Goal: Information Seeking & Learning: Find specific fact

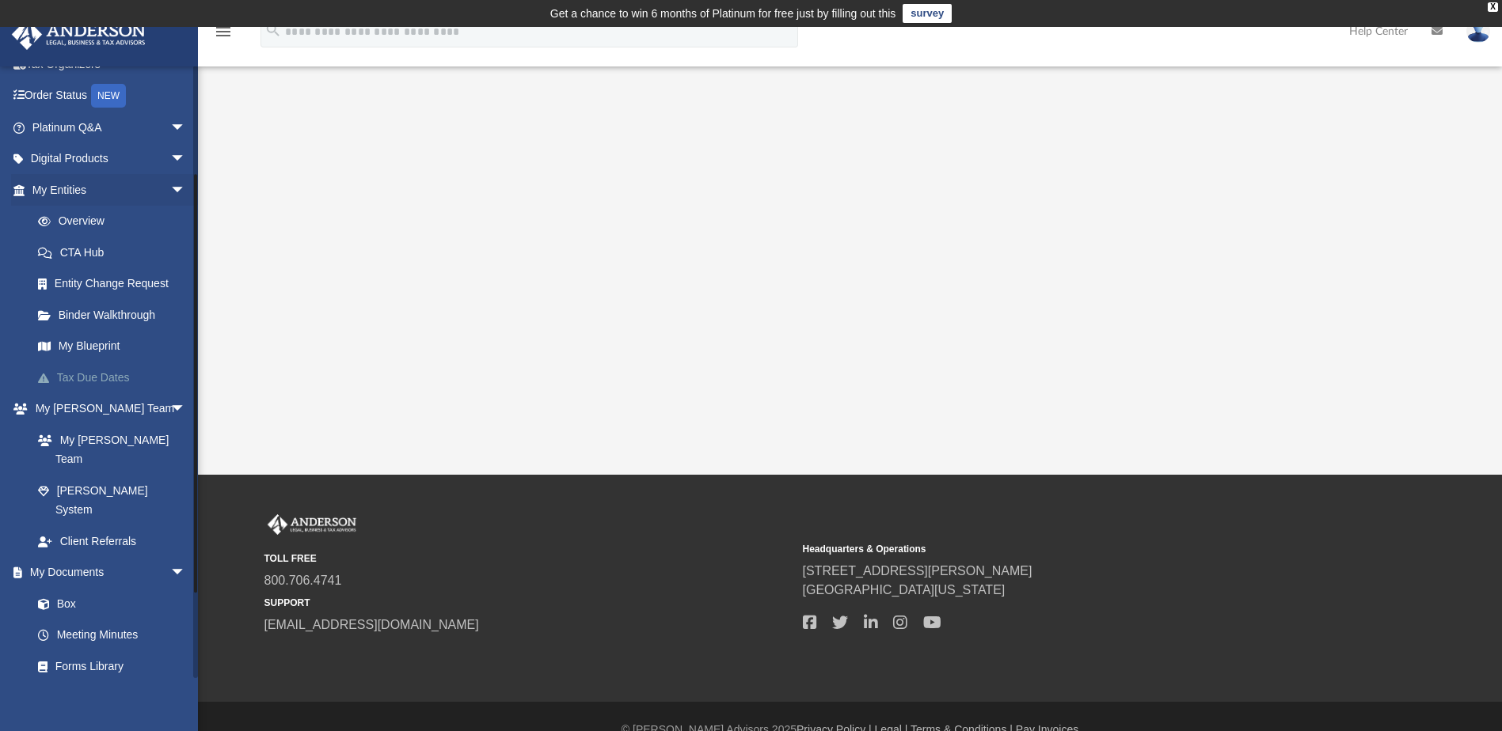
scroll to position [158, 0]
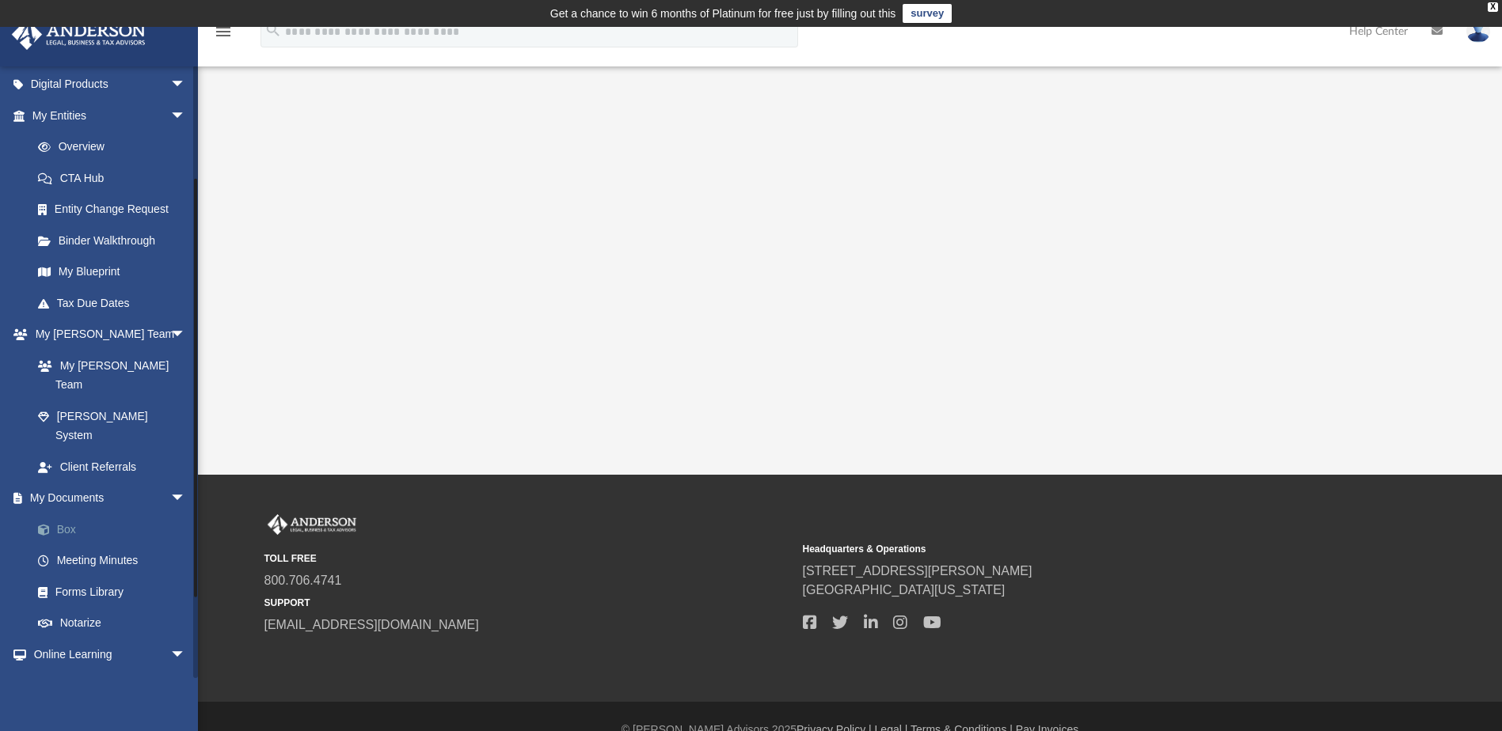
click at [77, 514] on link "Box" at bounding box center [116, 530] width 188 height 32
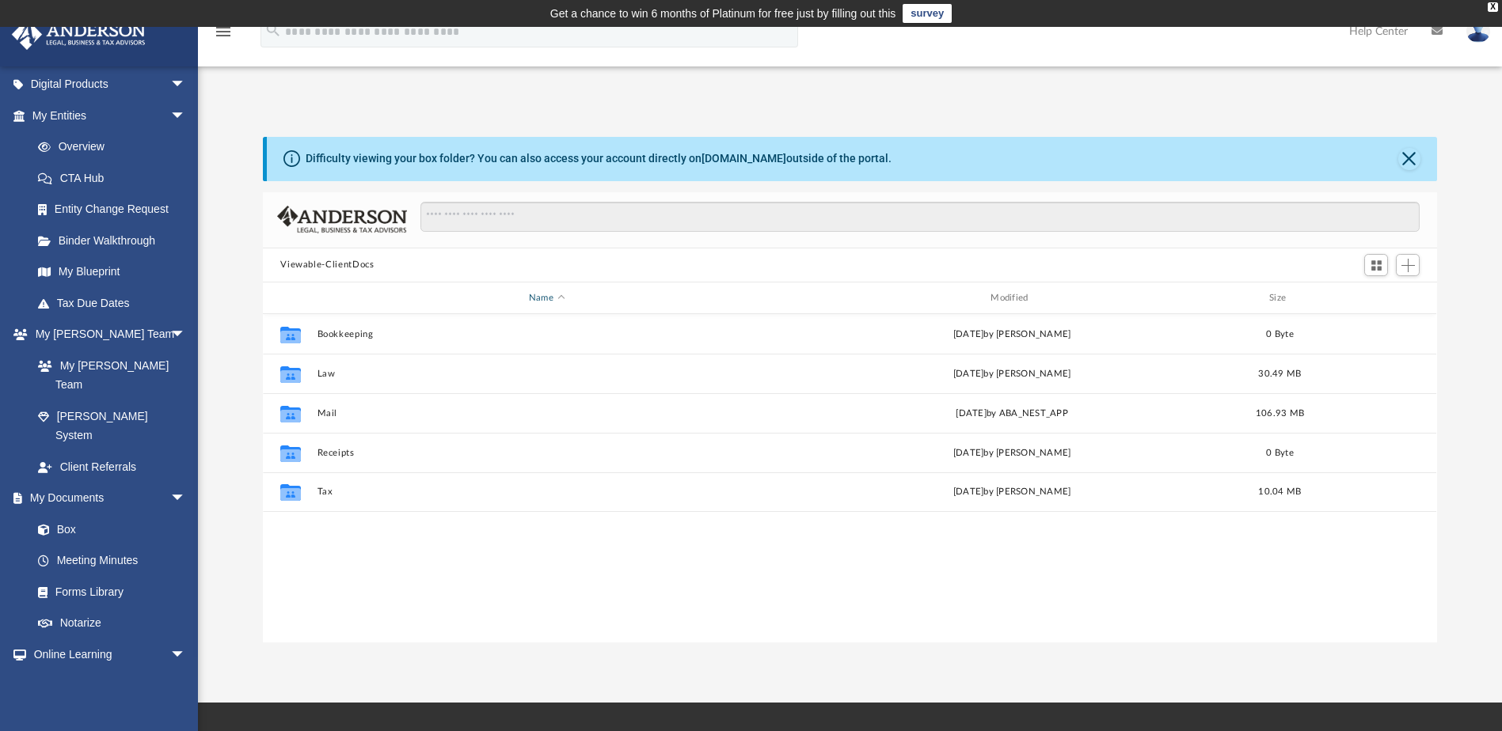
scroll to position [348, 1162]
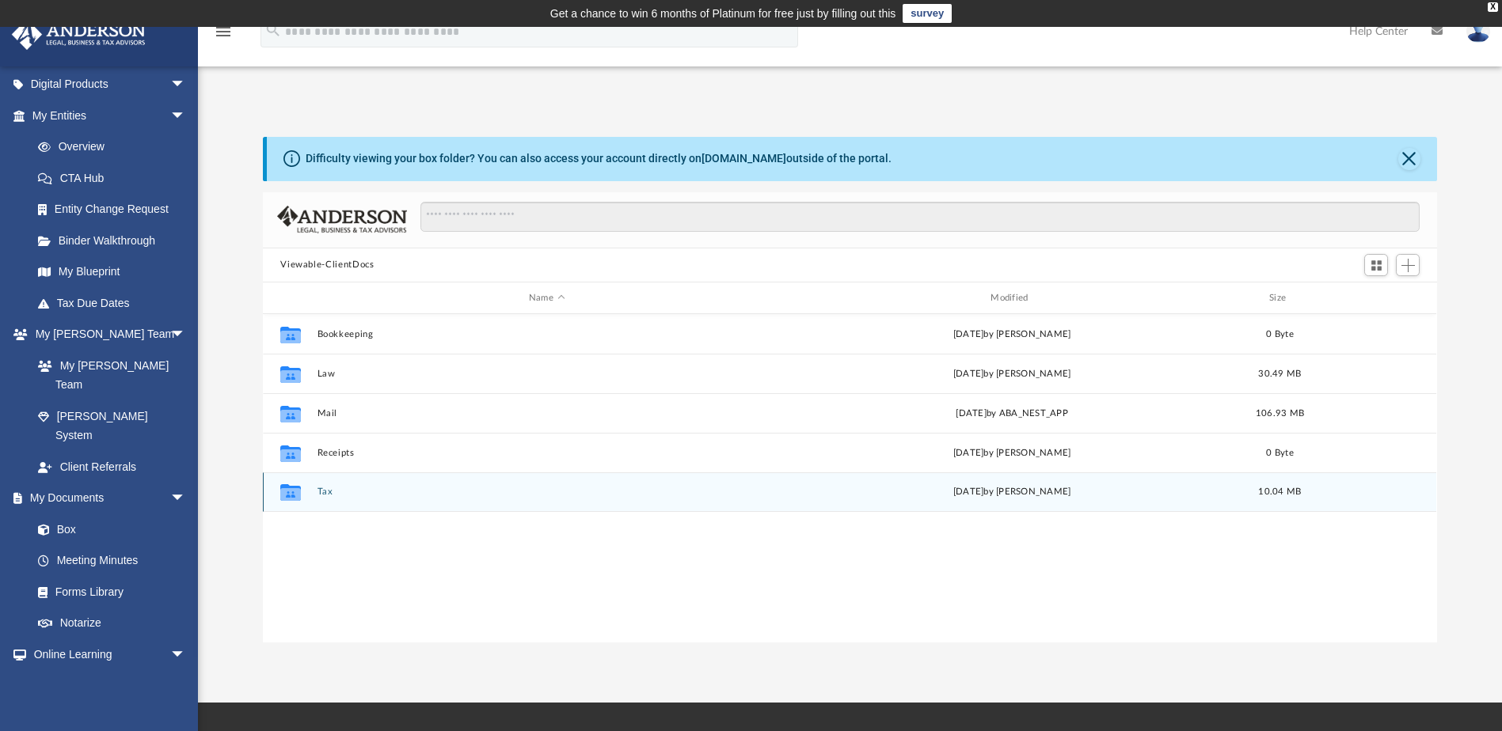
click at [313, 493] on div "Collaborated Folder Tax Wed Apr 16 2025 by Kaitlyn Smith 10.04 MB" at bounding box center [849, 493] width 1173 height 40
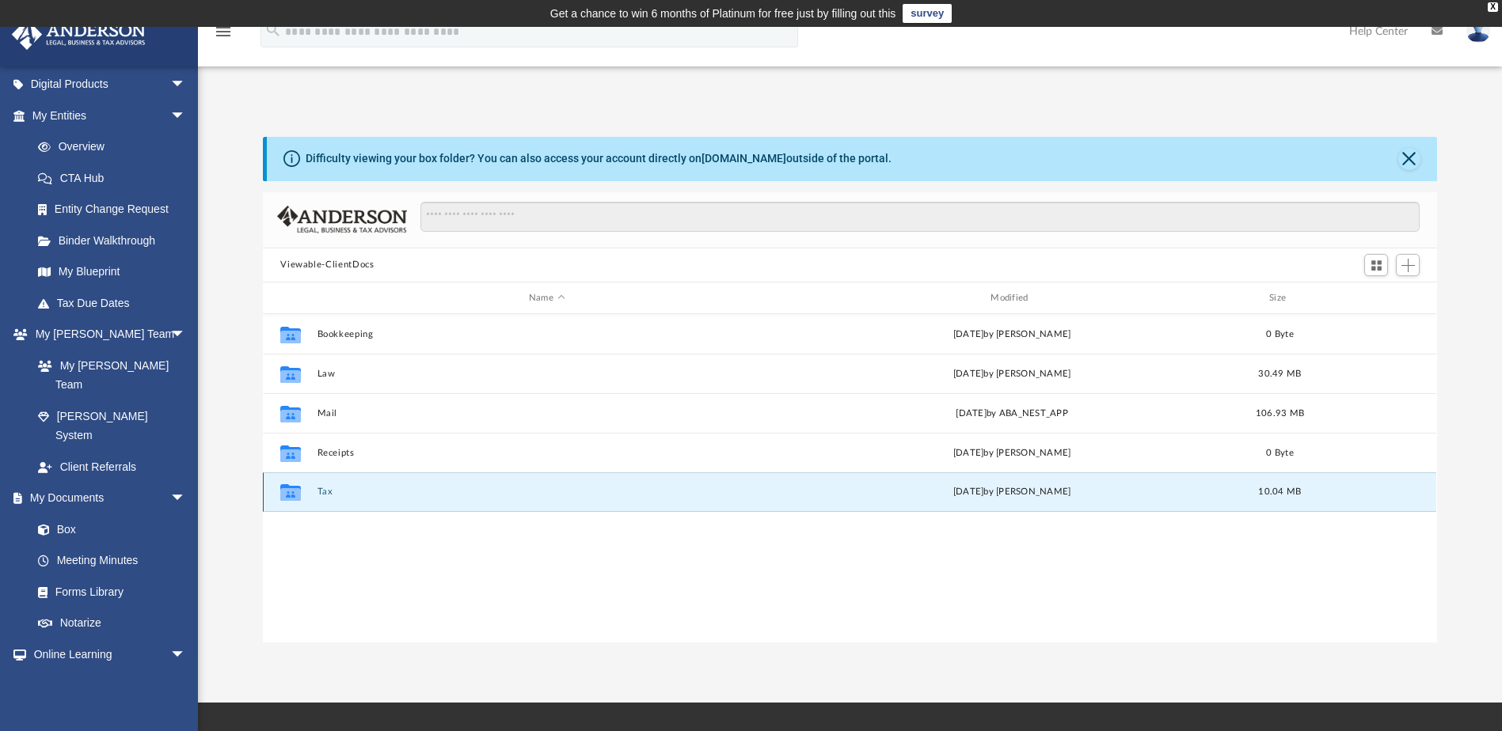
click at [325, 492] on button "Tax" at bounding box center [546, 493] width 458 height 10
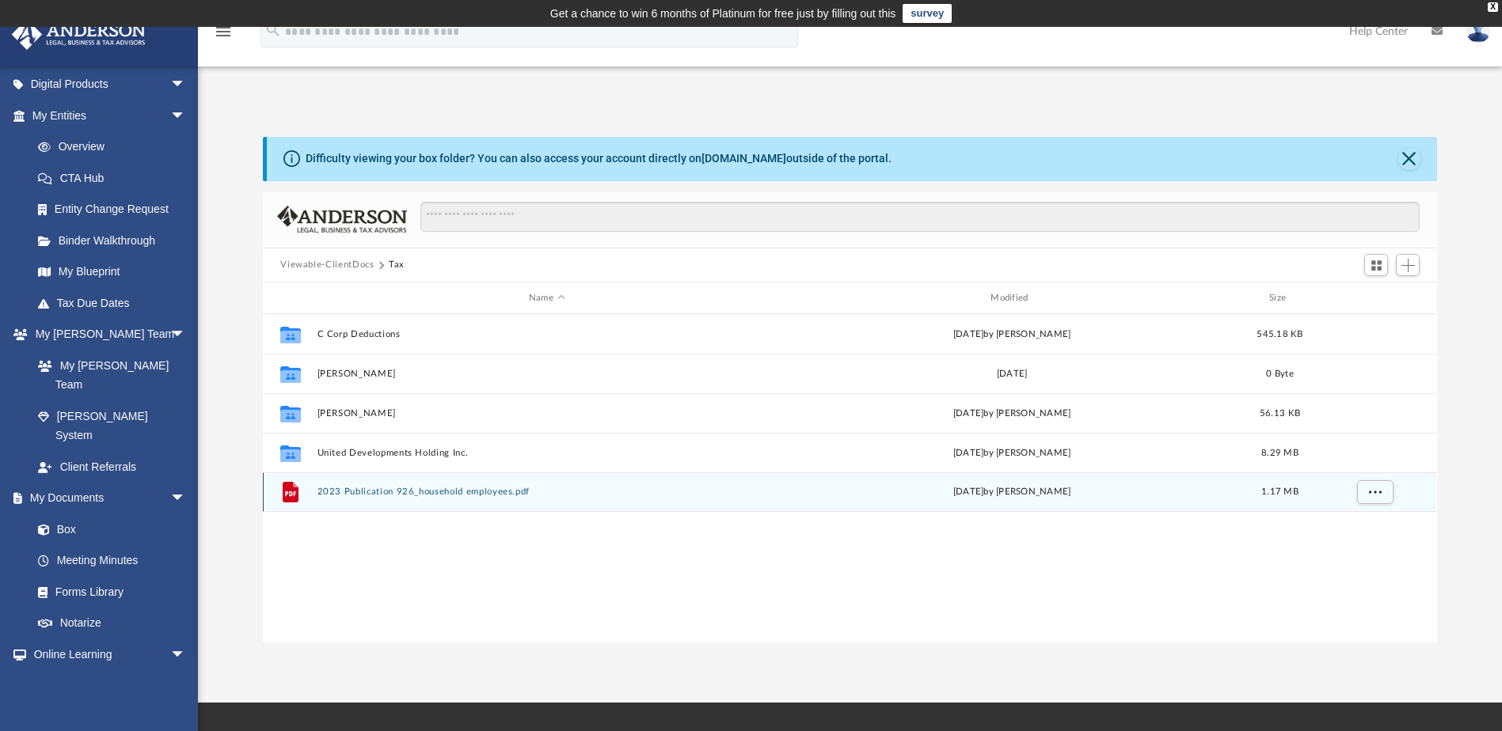
click at [1042, 487] on div "Tue Aug 29 2023 by Debra Napier" at bounding box center [1012, 493] width 458 height 14
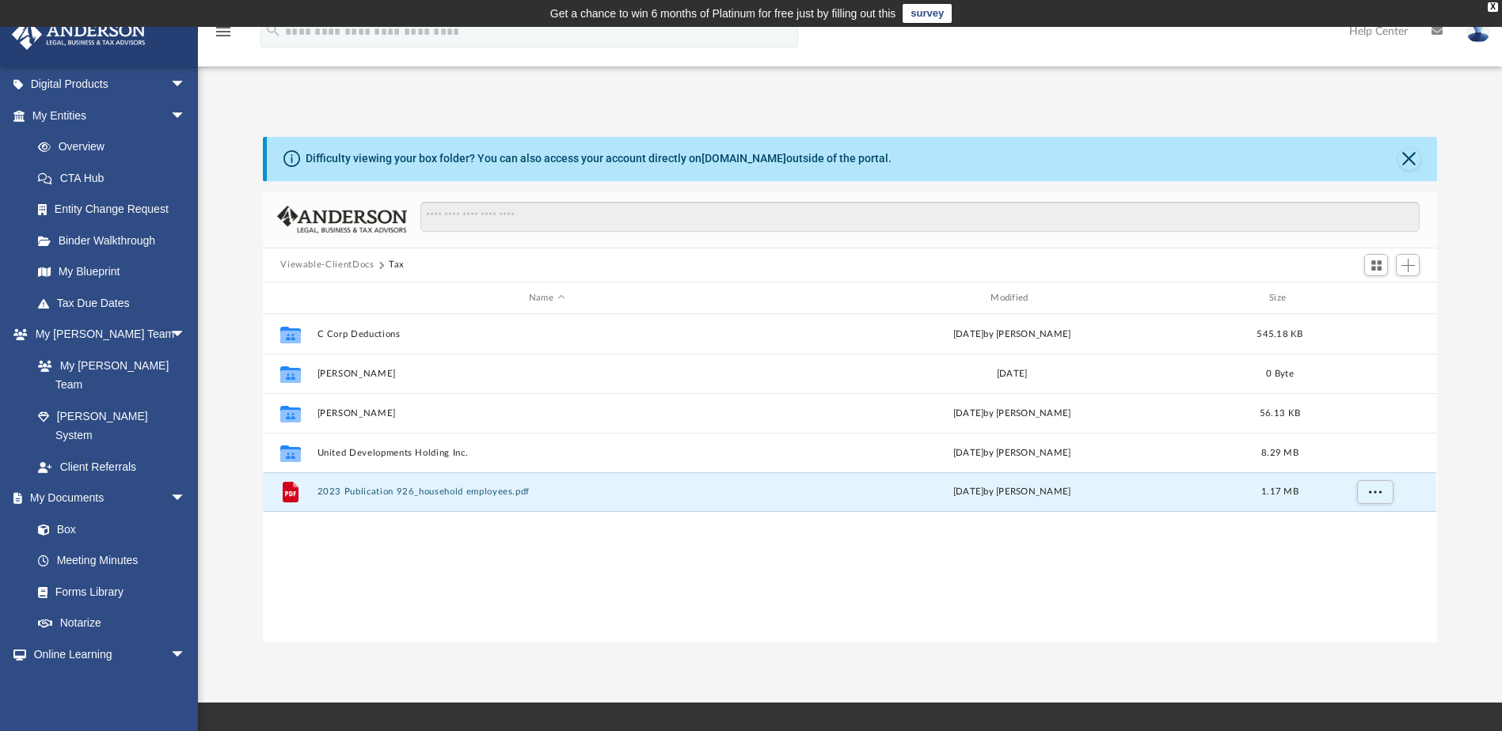
click at [449, 528] on div "Collaborated Folder C Corp Deductions Wed Apr 10 2024 by George Demos 545.18 KB…" at bounding box center [849, 478] width 1173 height 328
click at [264, 240] on div at bounding box center [849, 220] width 1173 height 56
click at [1460, 328] on div "Difficulty viewing your box folder? You can also access your account directly o…" at bounding box center [850, 390] width 1304 height 506
click at [70, 514] on link "Box" at bounding box center [116, 530] width 188 height 32
click at [78, 483] on link "My Documents arrow_drop_down" at bounding box center [110, 499] width 199 height 32
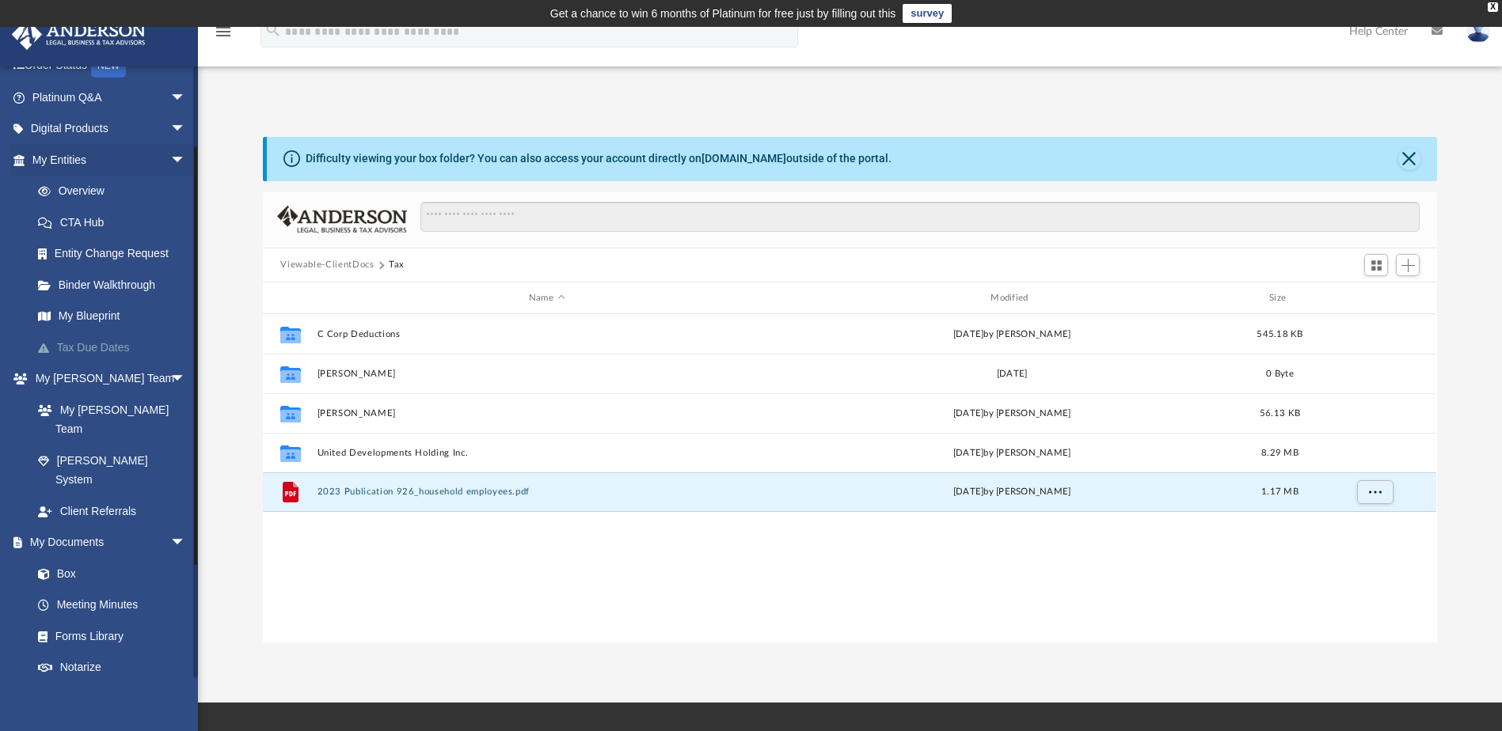
scroll to position [113, 0]
click at [112, 350] on link "Tax Due Dates" at bounding box center [116, 348] width 188 height 32
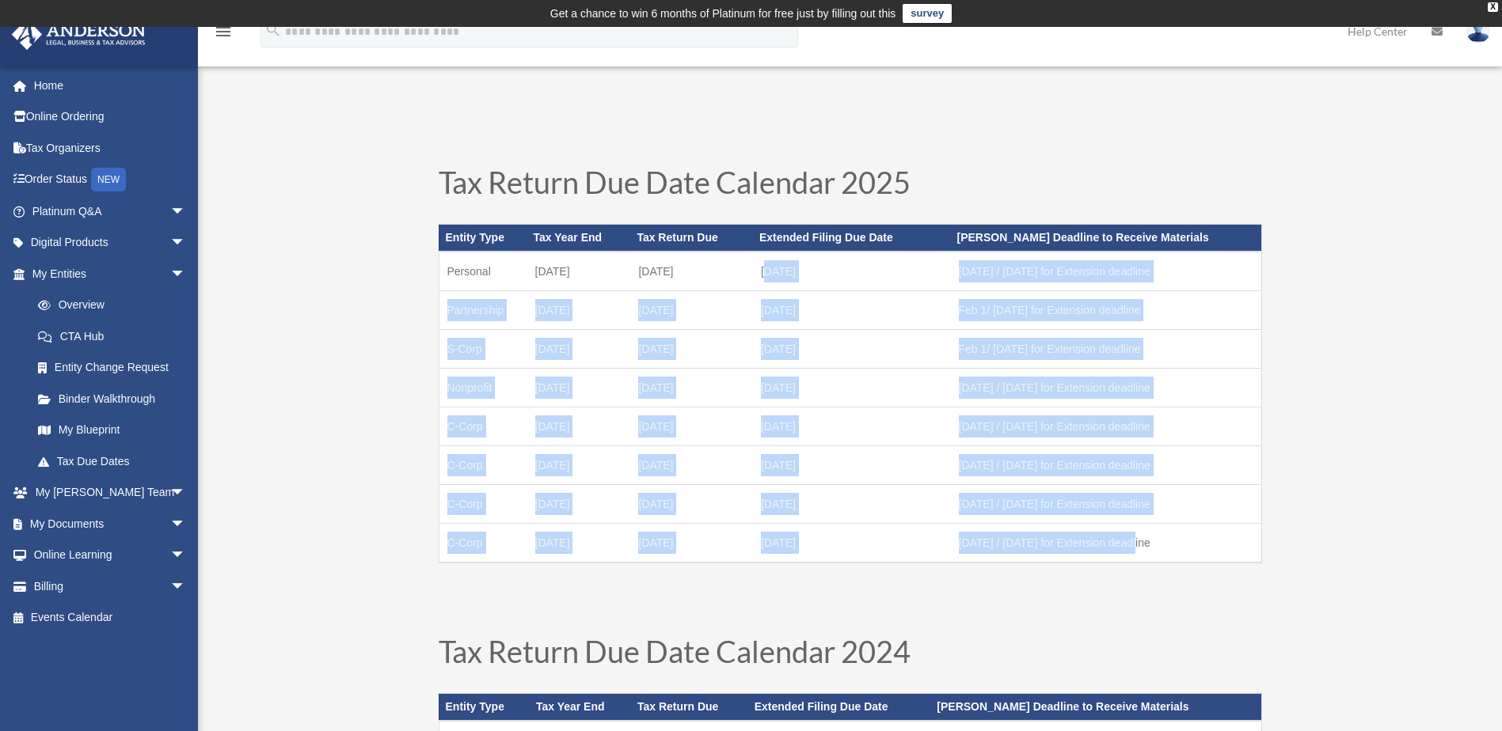
drag, startPoint x: 767, startPoint y: 257, endPoint x: 1134, endPoint y: 534, distance: 459.4
click at [1134, 534] on tbody "Personal [DATE] [DATE] October [DATE] 1 / [DATE] for Extension deadline Partner…" at bounding box center [850, 407] width 822 height 311
click at [1134, 534] on td "Nov 1 / May 1 for Extension deadline" at bounding box center [1106, 544] width 310 height 40
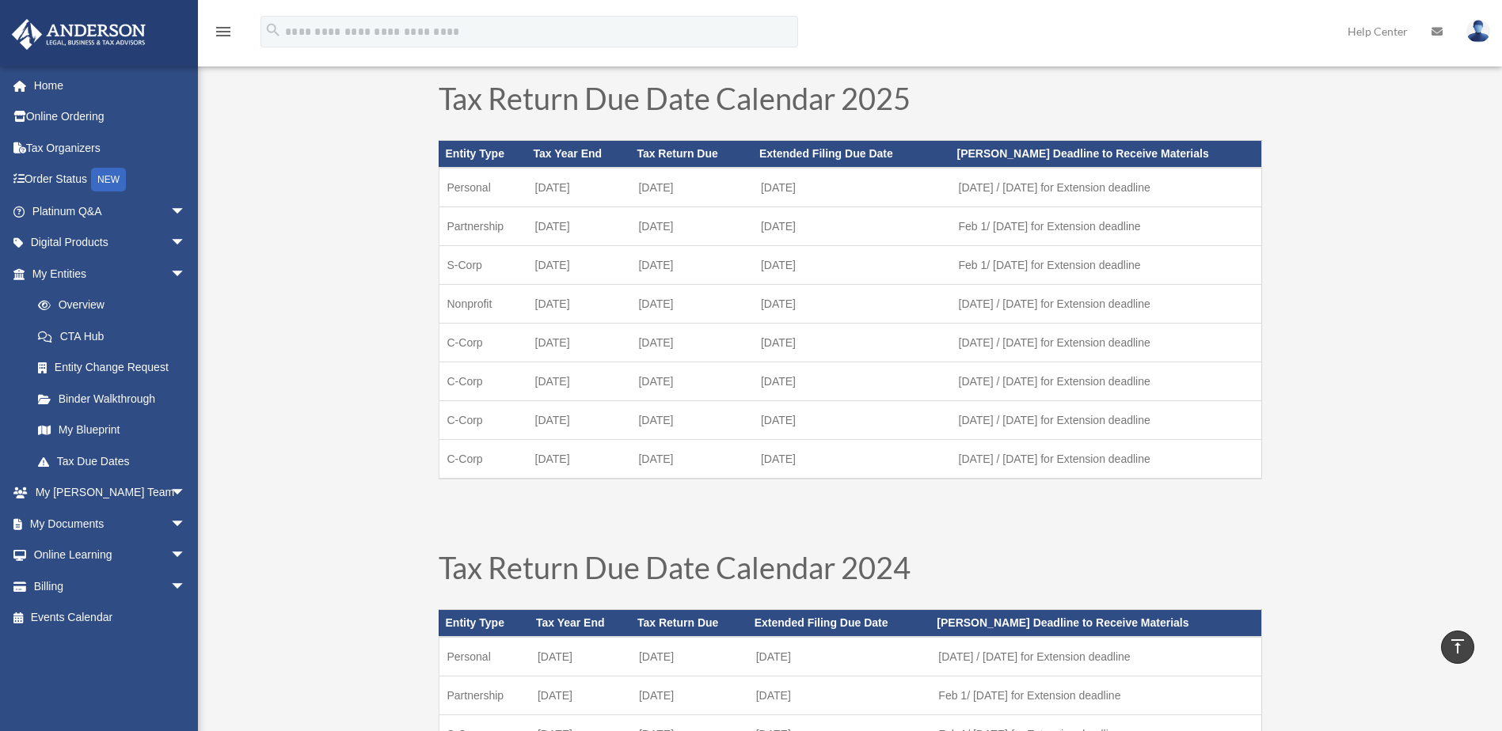
scroll to position [79, 0]
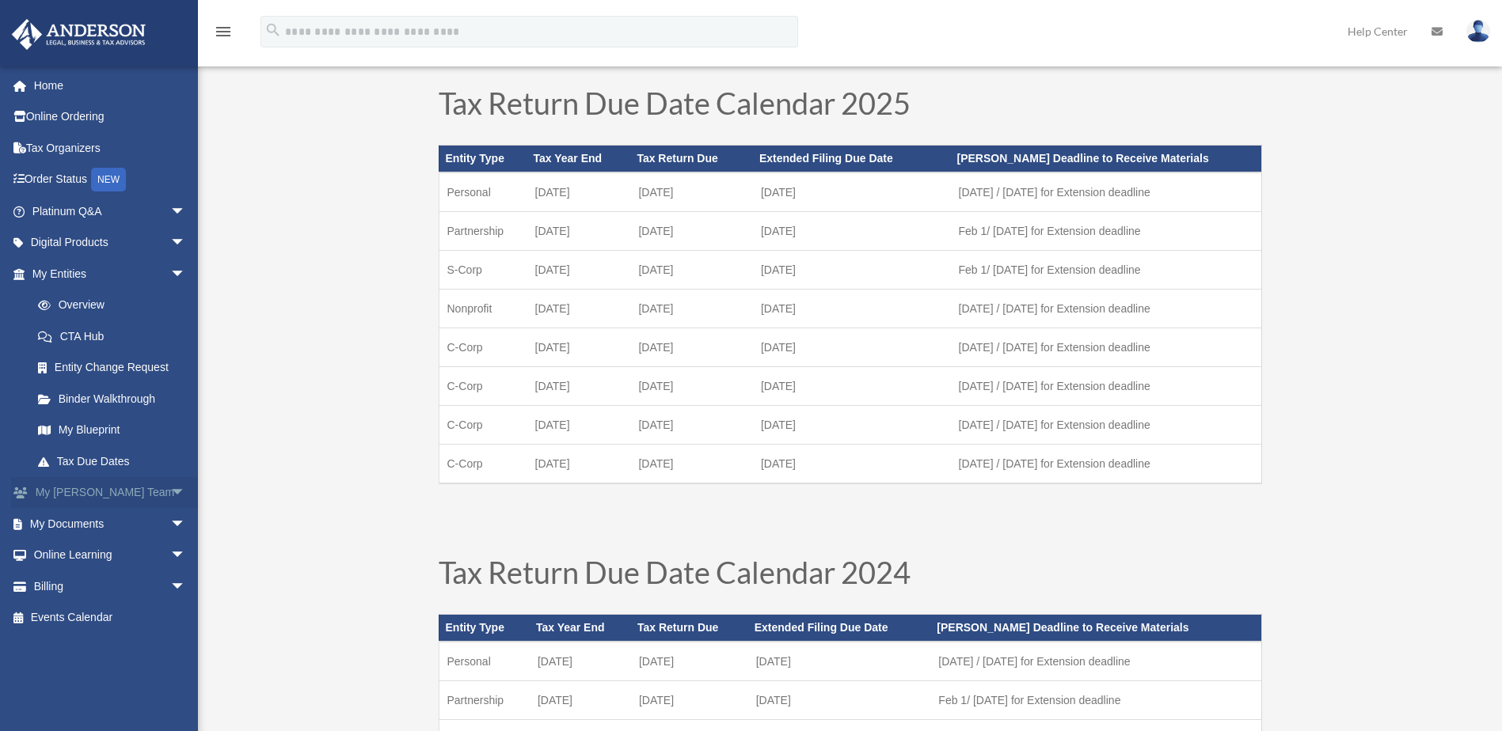
click at [170, 488] on span "arrow_drop_down" at bounding box center [186, 493] width 32 height 32
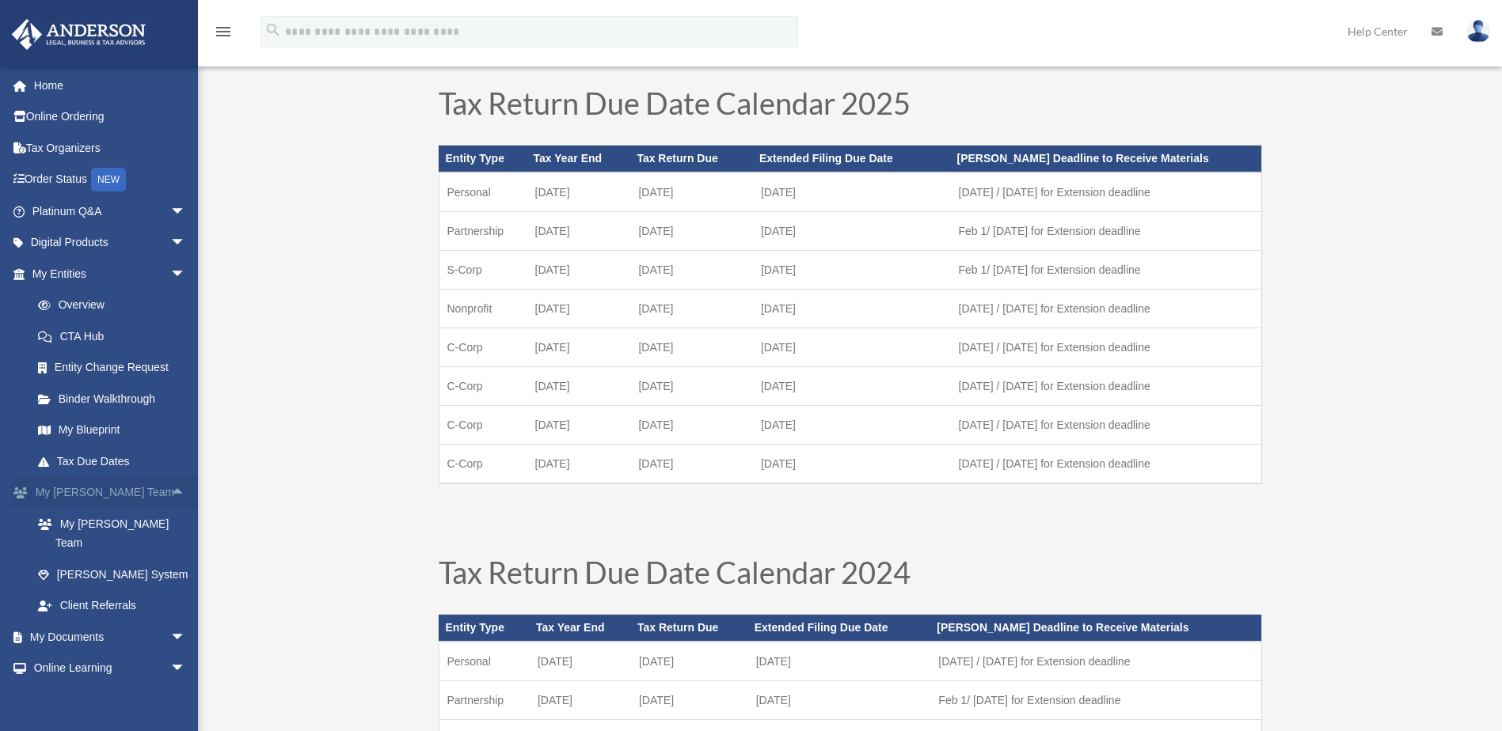
click at [170, 488] on span "arrow_drop_up" at bounding box center [186, 493] width 32 height 32
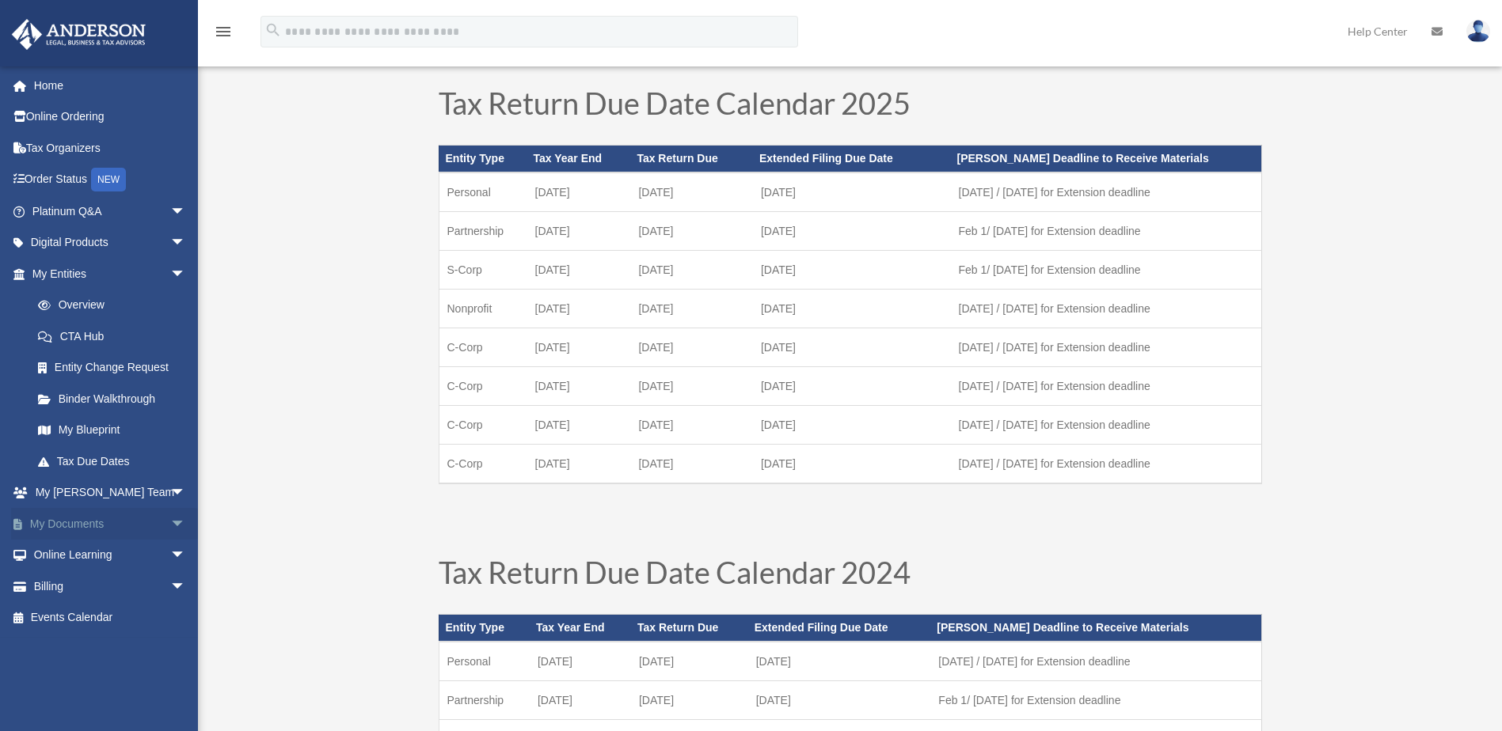
click at [170, 524] on span "arrow_drop_down" at bounding box center [186, 524] width 32 height 32
click at [66, 553] on link "Box" at bounding box center [116, 556] width 188 height 32
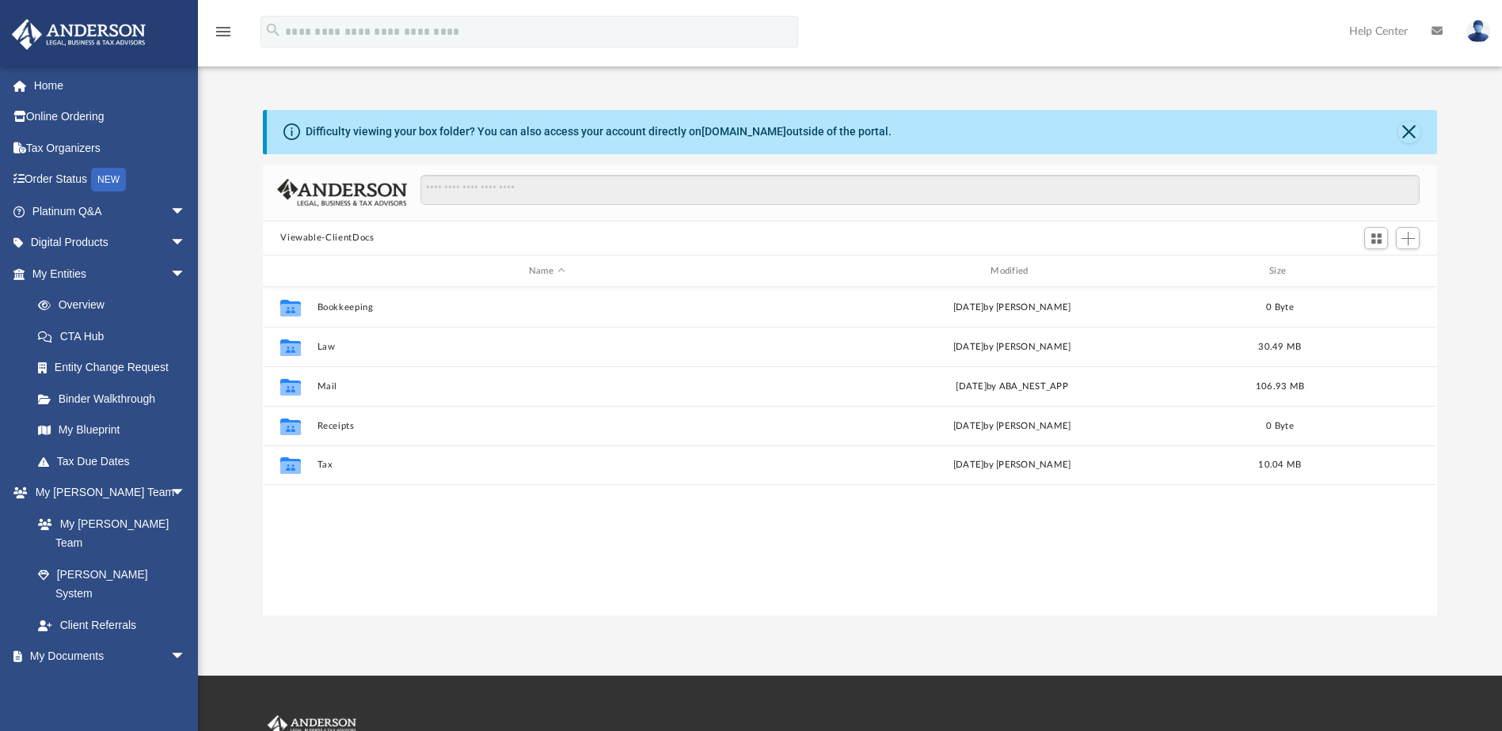
scroll to position [348, 1162]
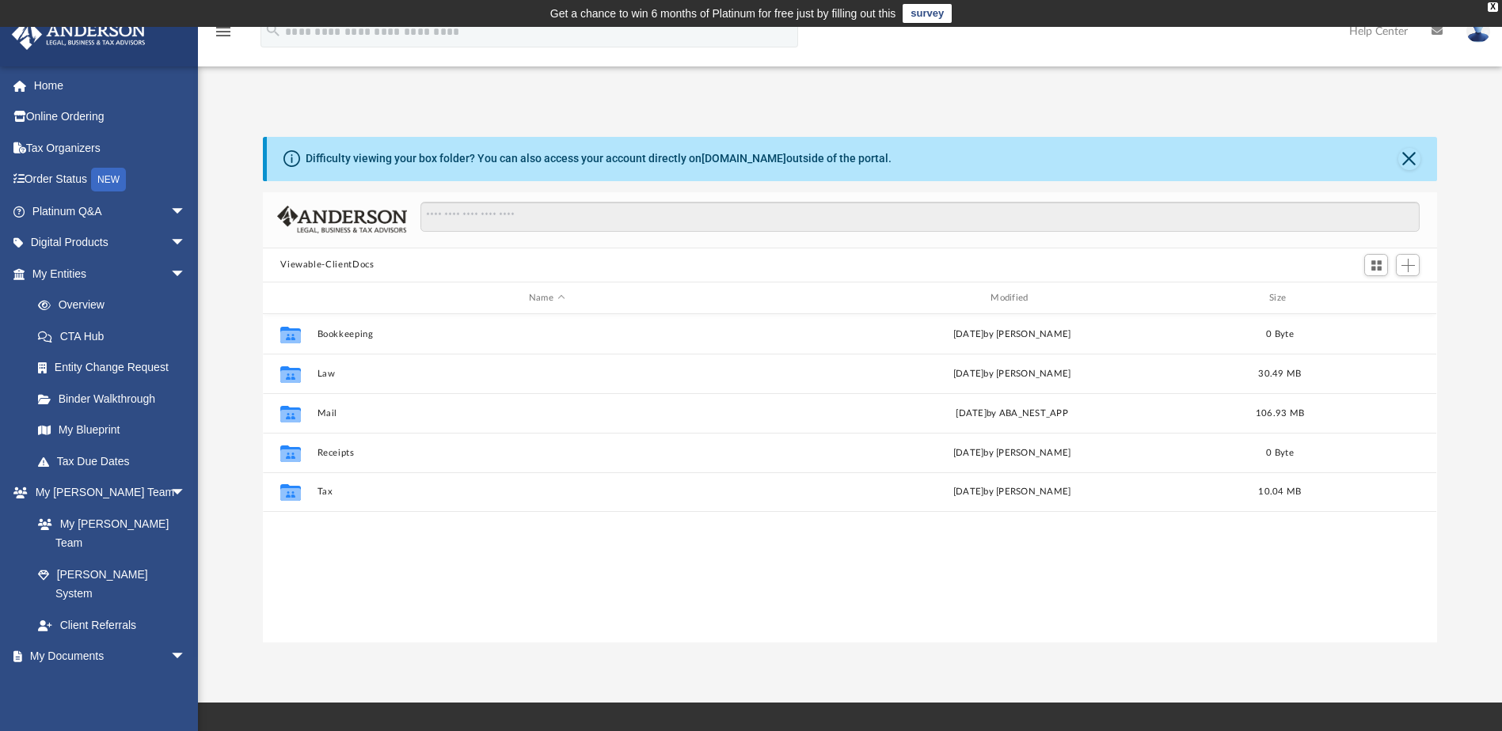
click at [341, 275] on div "Viewable-ClientDocs" at bounding box center [849, 266] width 1173 height 35
click at [339, 267] on button "Viewable-ClientDocs" at bounding box center [326, 265] width 93 height 14
click at [57, 92] on link "Home" at bounding box center [110, 86] width 199 height 32
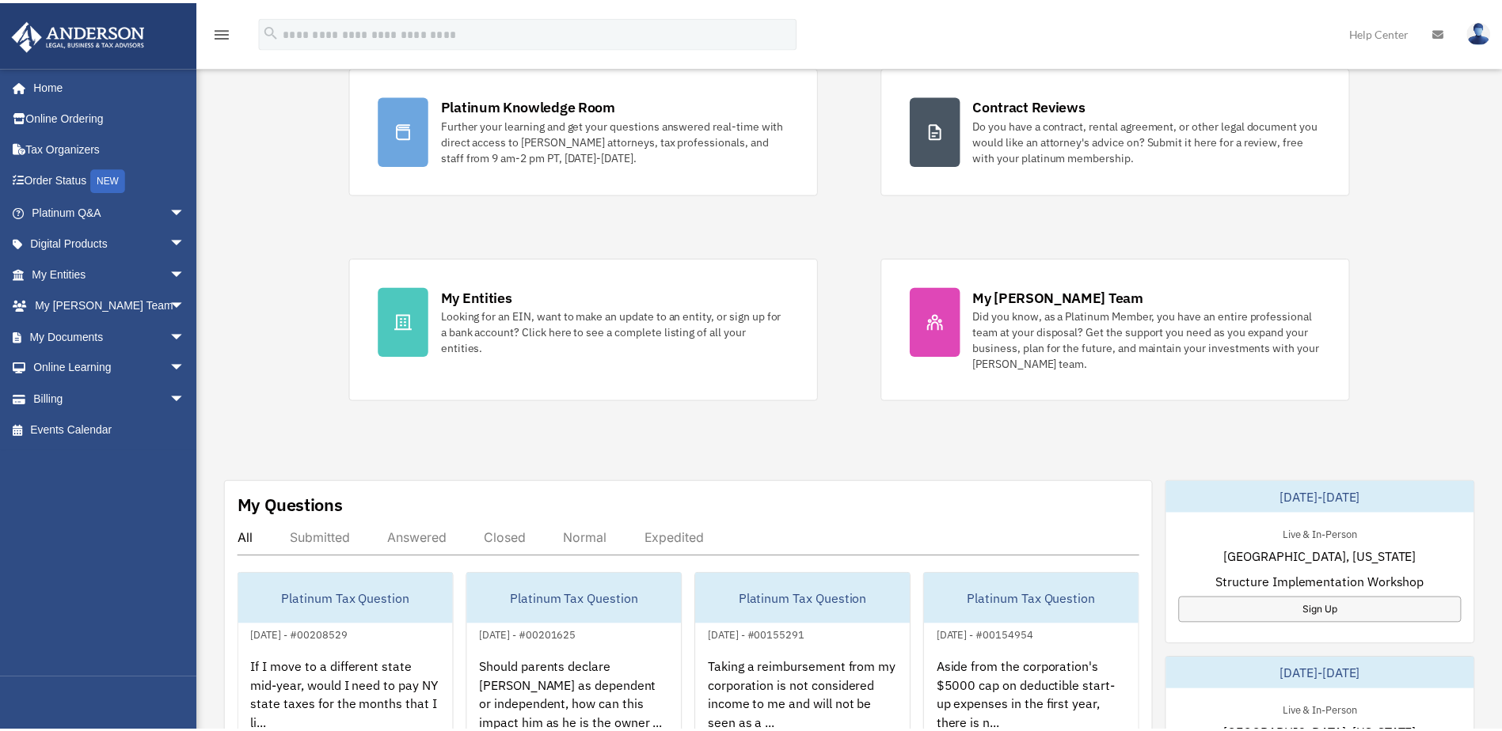
scroll to position [167, 0]
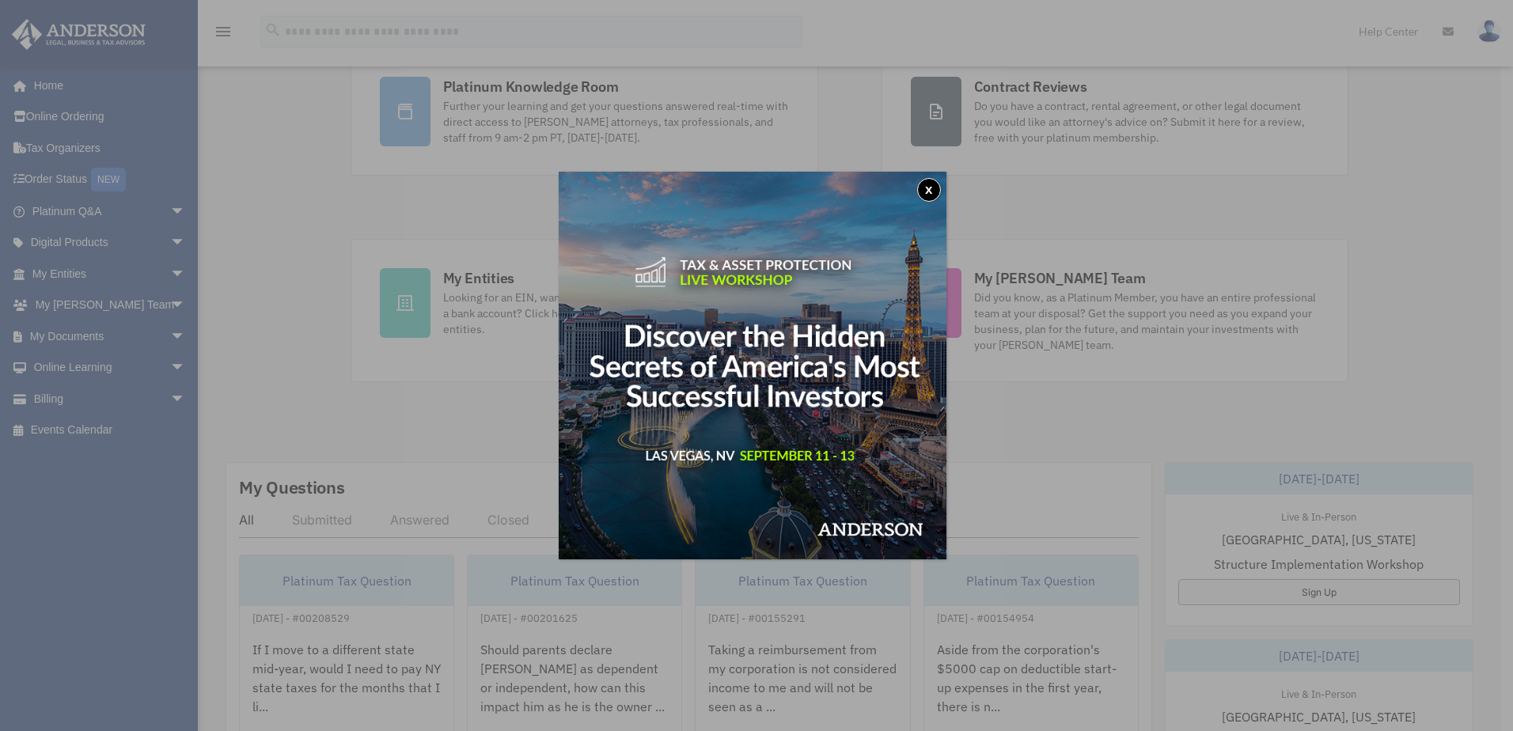
click at [934, 184] on button "x" at bounding box center [929, 190] width 24 height 24
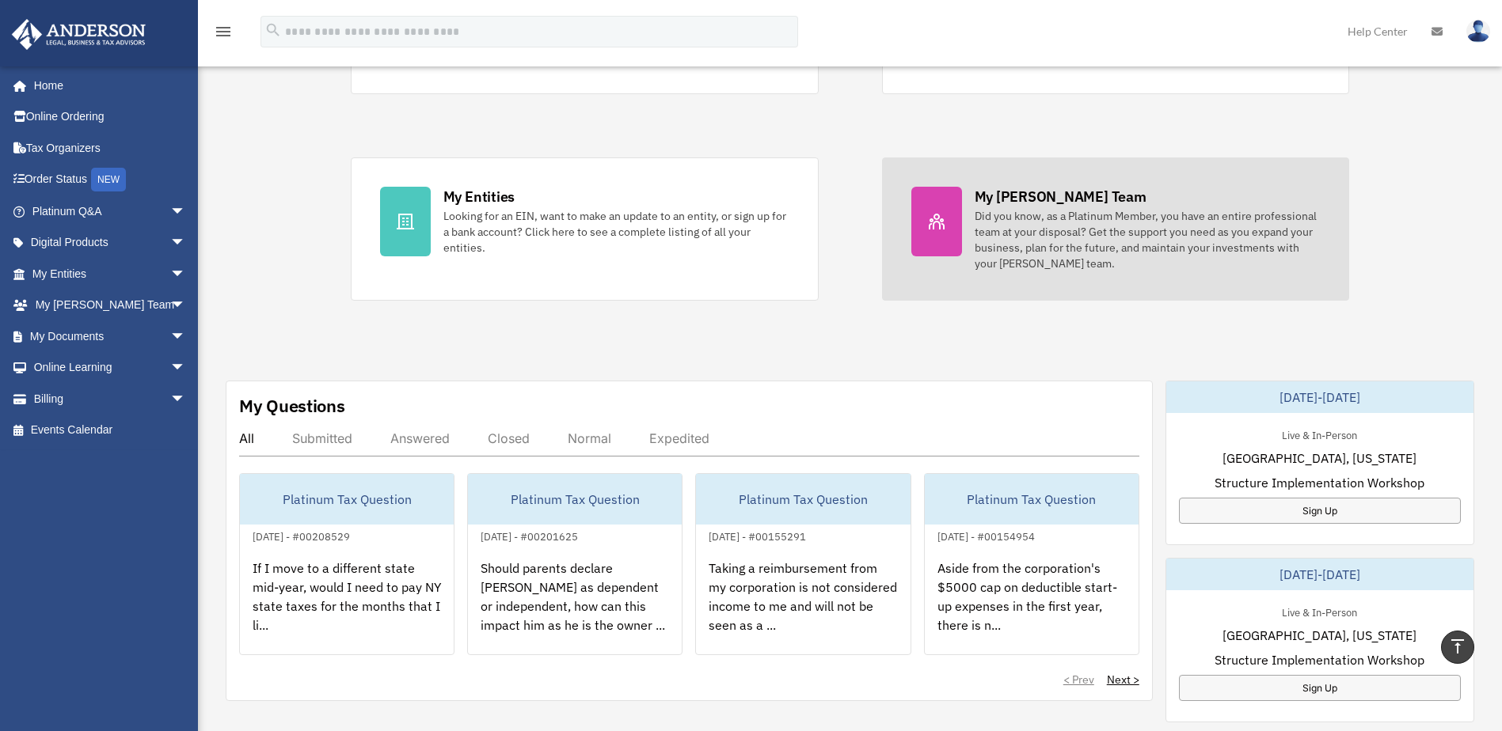
scroll to position [140, 0]
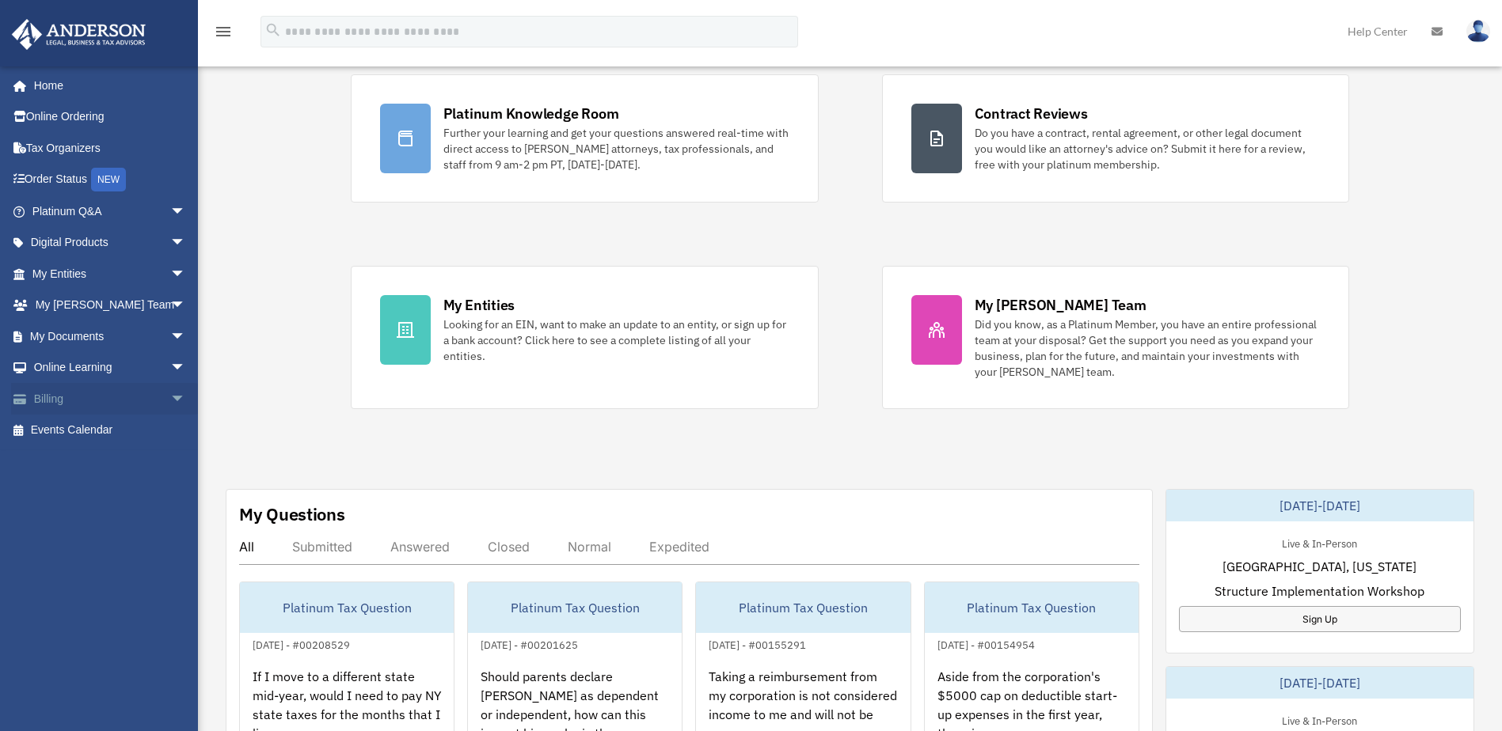
click at [170, 400] on span "arrow_drop_down" at bounding box center [186, 399] width 32 height 32
click at [170, 367] on span "arrow_drop_down" at bounding box center [186, 368] width 32 height 32
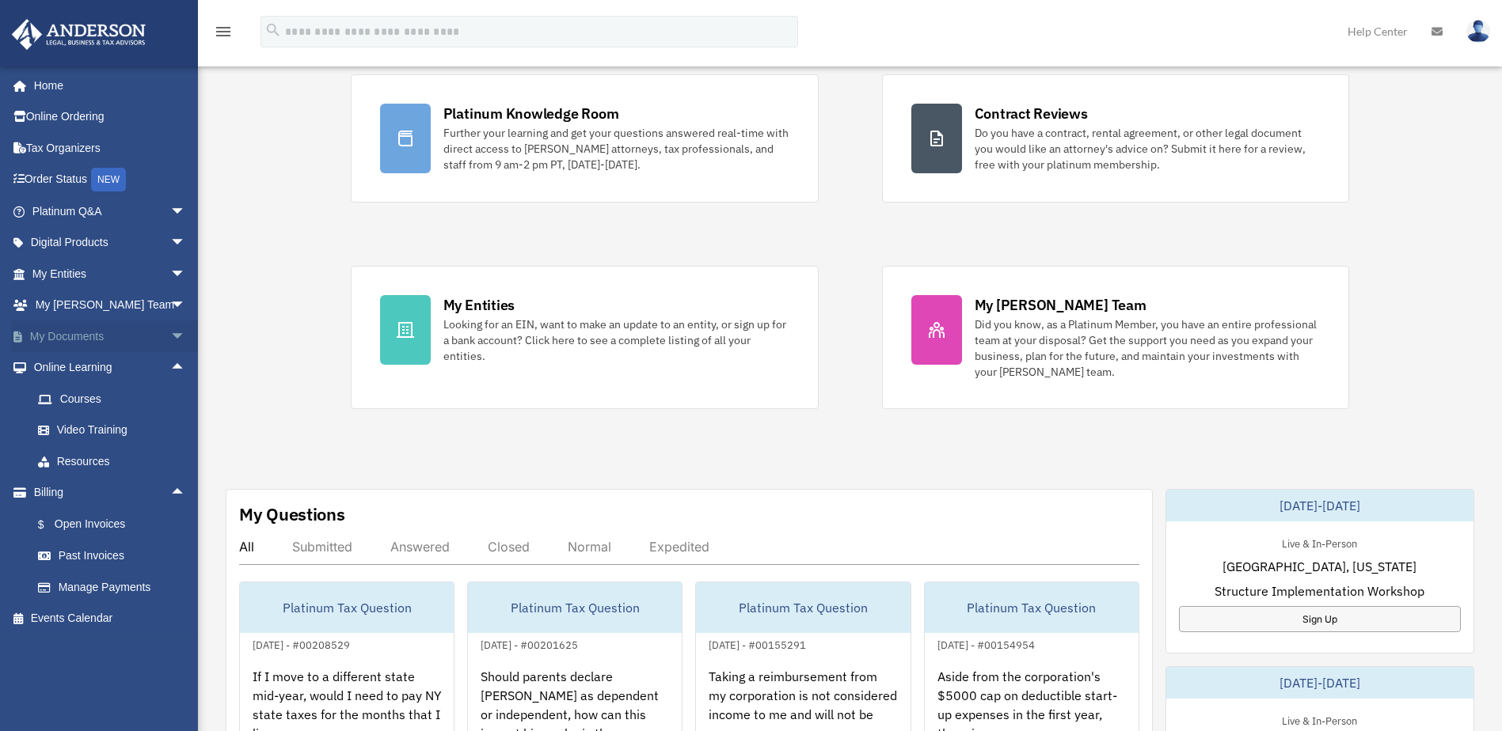
click at [170, 321] on span "arrow_drop_down" at bounding box center [186, 337] width 32 height 32
click at [63, 358] on link "Box" at bounding box center [116, 368] width 188 height 32
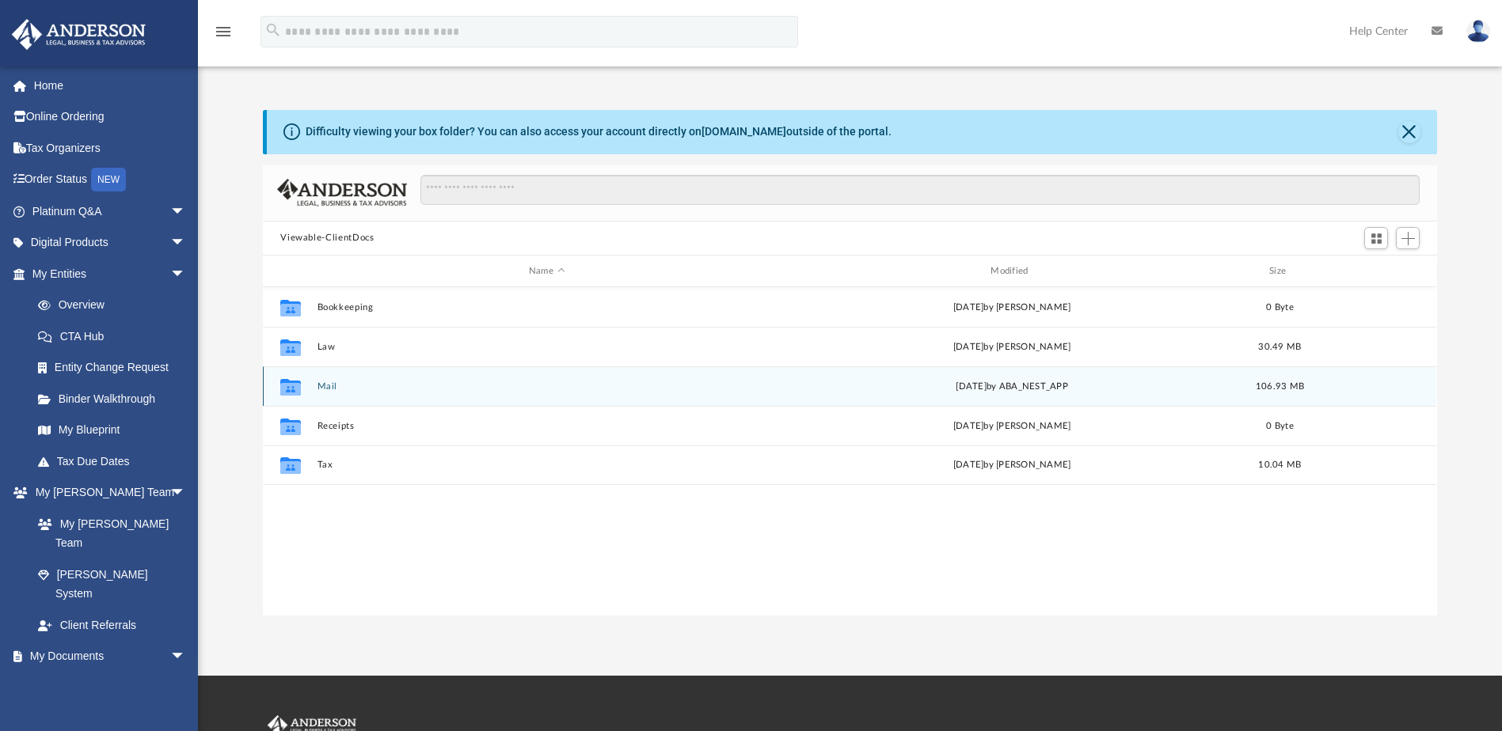
scroll to position [348, 1162]
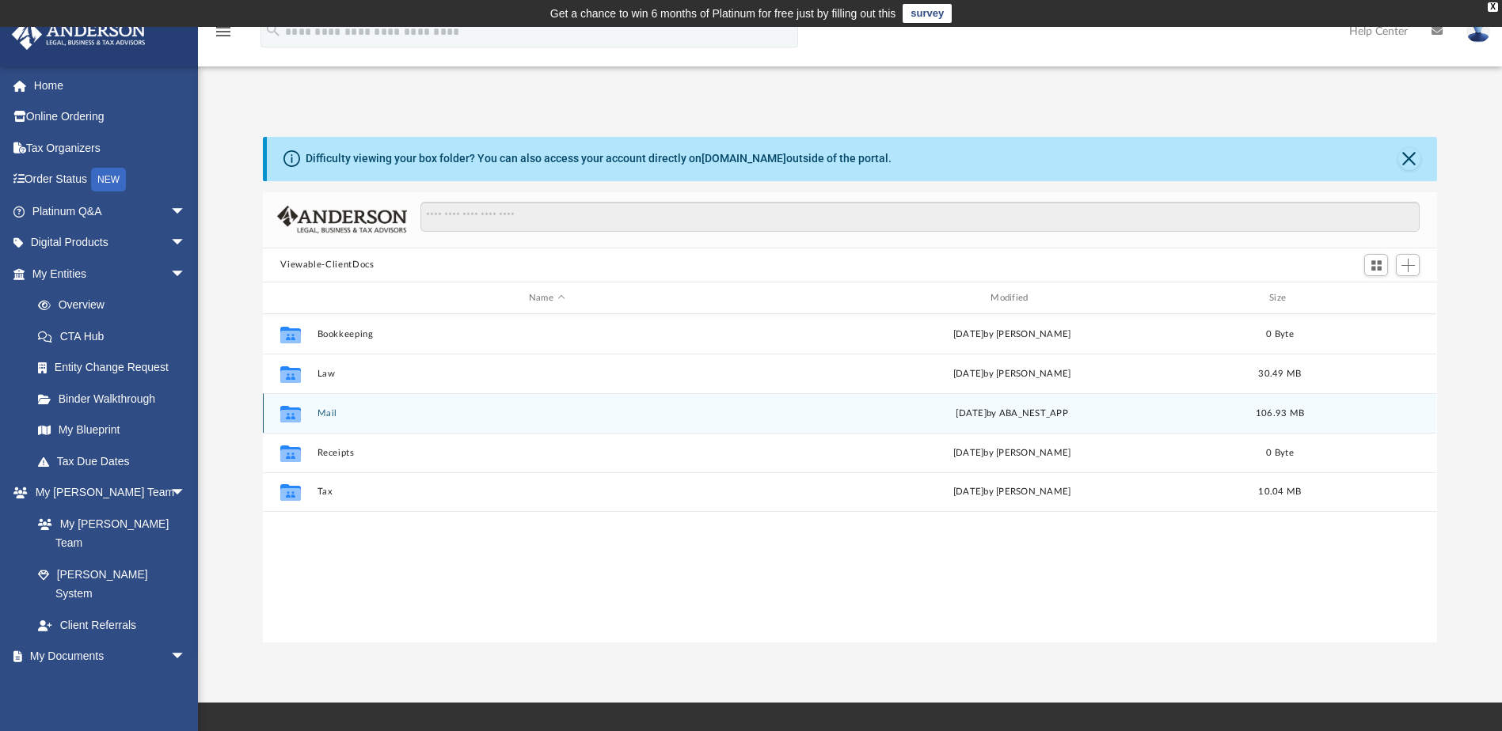
click at [295, 416] on icon "grid" at bounding box center [290, 416] width 21 height 13
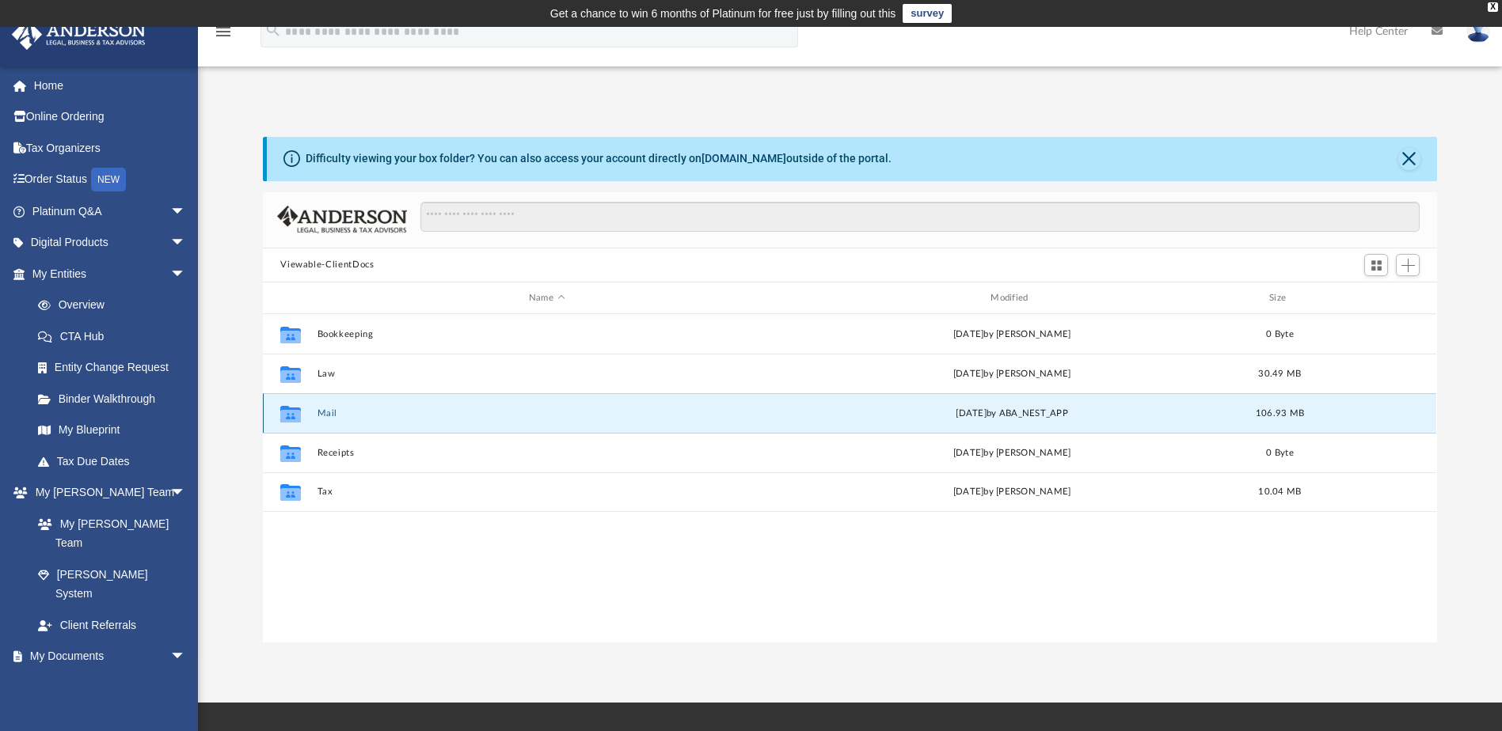
click at [326, 414] on button "Mail" at bounding box center [546, 413] width 458 height 10
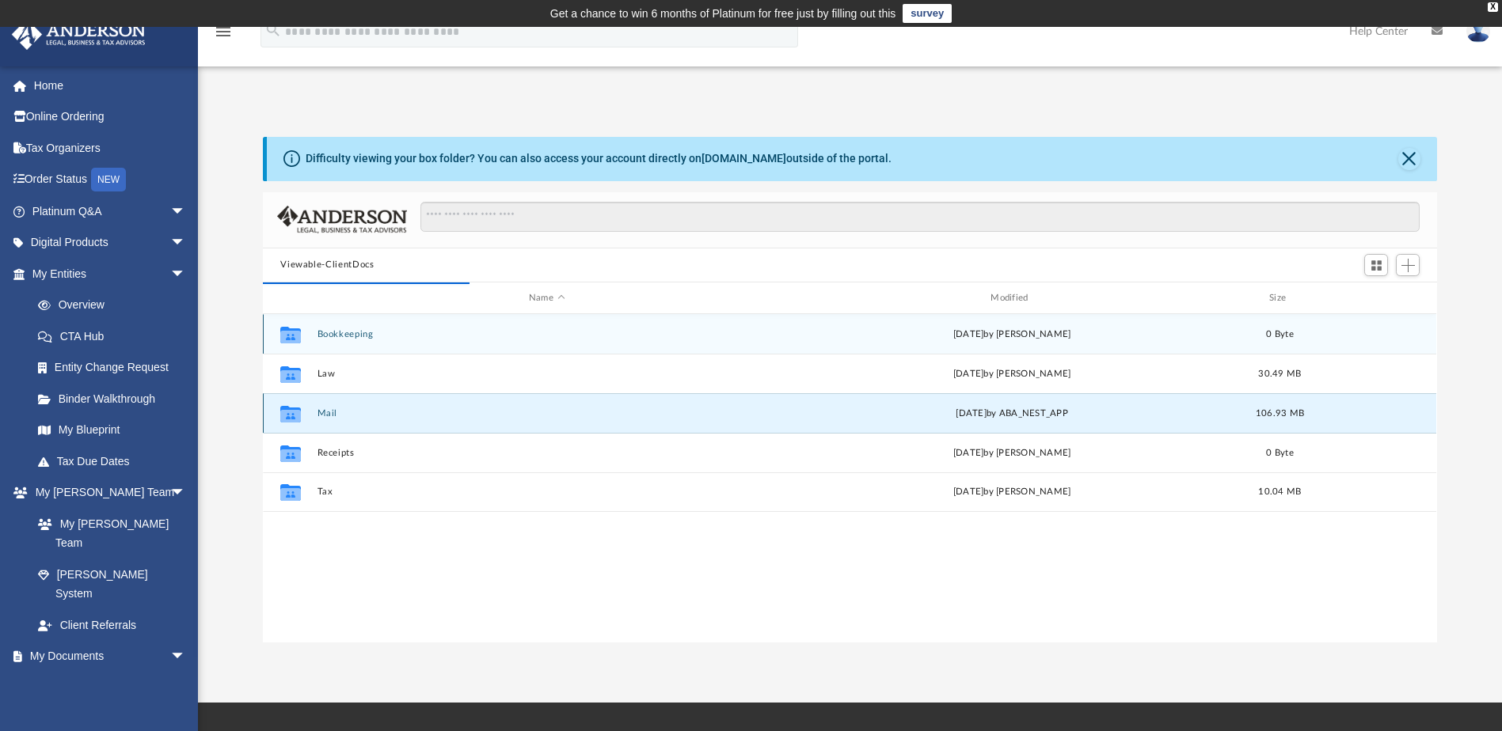
scroll to position [299, 1162]
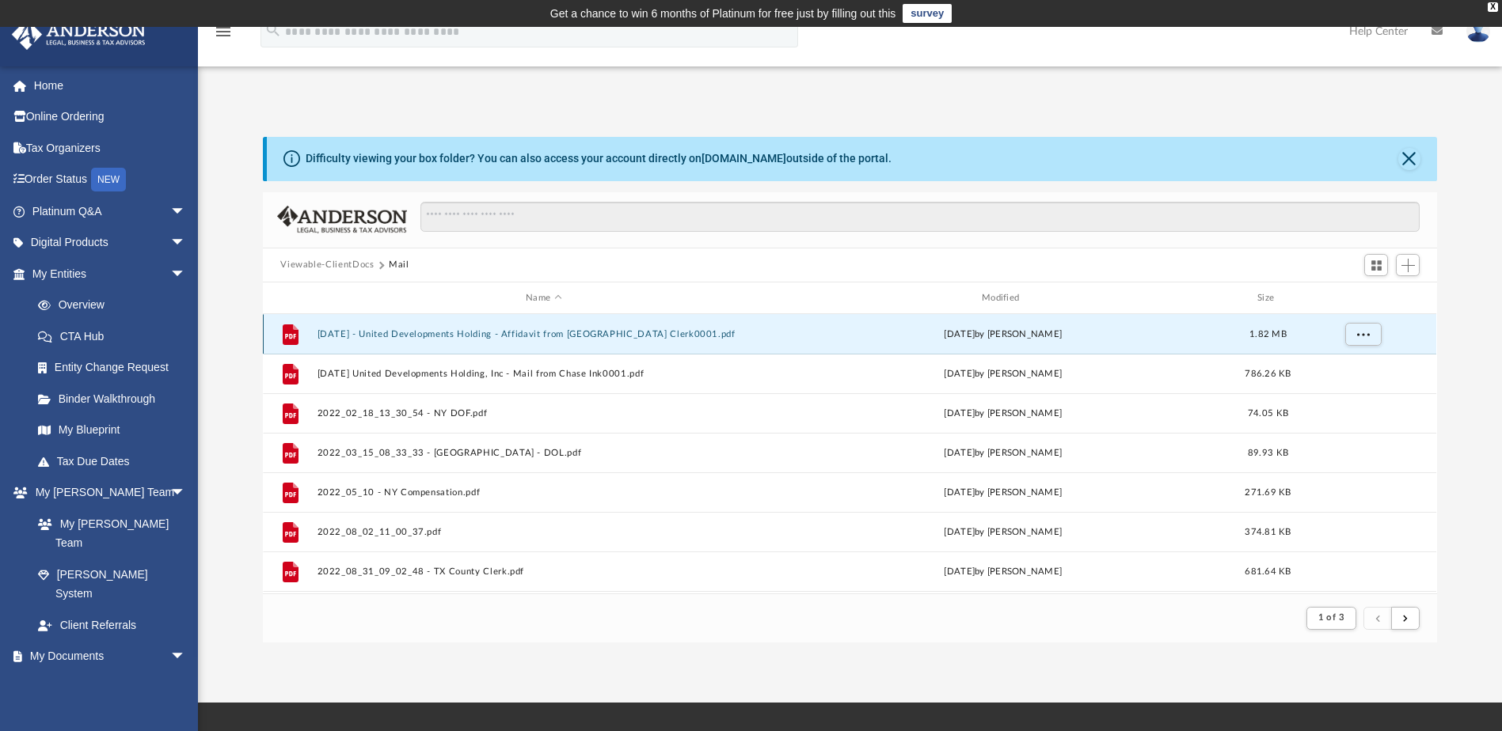
click at [425, 332] on button "[DATE] - United Developments Holding - Affidavit from [GEOGRAPHIC_DATA] Clerk00…" at bounding box center [543, 334] width 453 height 10
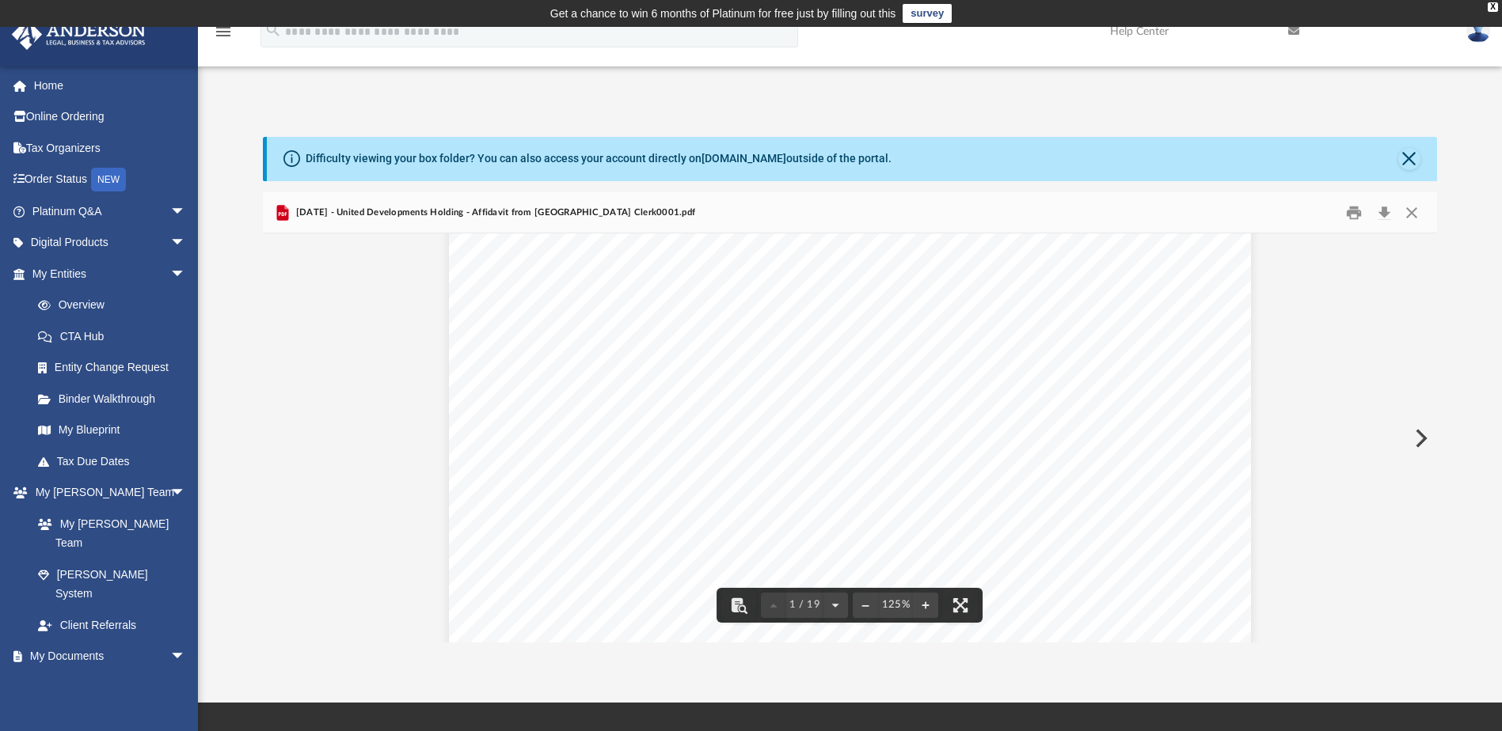
scroll to position [633, 0]
